Goal: Communication & Community: Share content

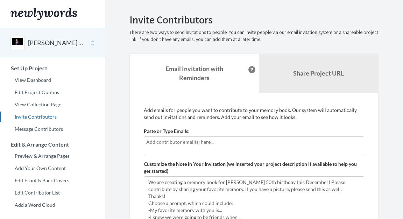
click at [194, 146] on div at bounding box center [254, 145] width 220 height 19
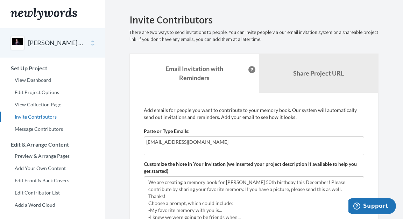
type input "[EMAIL_ADDRESS][DOMAIN_NAME]"
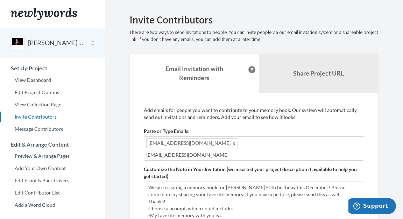
type input "[EMAIL_ADDRESS][DOMAIN_NAME]"
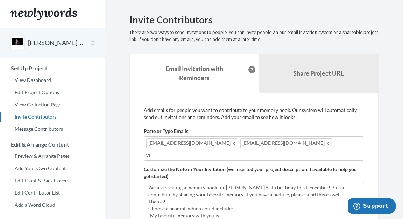
type input "y"
type input "s"
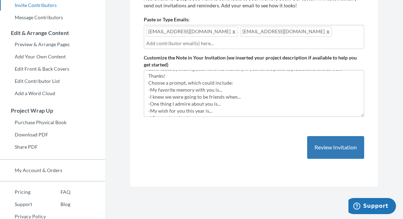
scroll to position [125, 0]
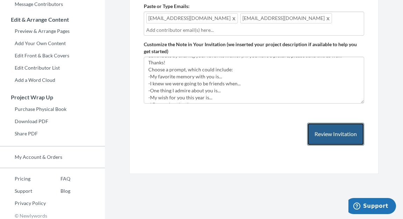
click at [344, 135] on button "Review Invitation" at bounding box center [335, 134] width 57 height 23
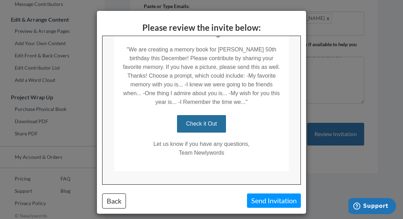
scroll to position [147, 0]
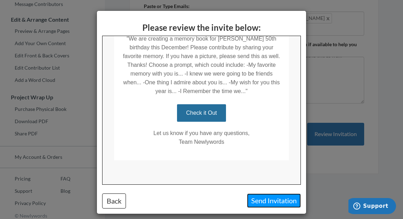
click at [273, 198] on button "Send Invitation" at bounding box center [274, 200] width 54 height 14
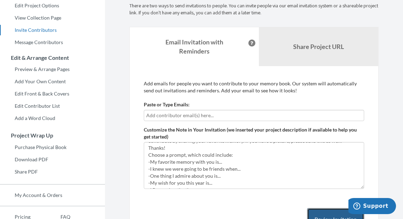
scroll to position [88, 0]
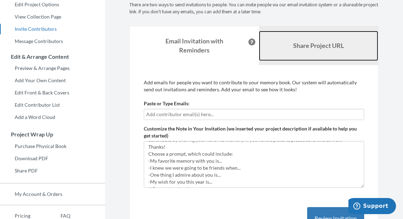
click at [321, 38] on link "Share Project URL" at bounding box center [318, 46] width 119 height 30
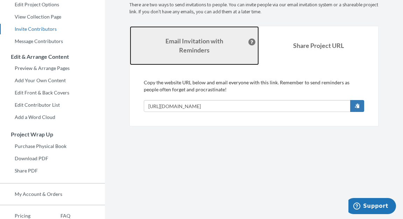
click at [224, 42] on link "Email Invitation with Reminders" at bounding box center [194, 45] width 129 height 39
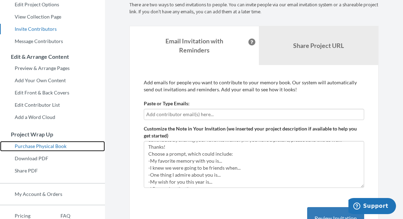
click at [60, 146] on link "Purchase Physical Book" at bounding box center [52, 146] width 105 height 10
